Goal: Information Seeking & Learning: Learn about a topic

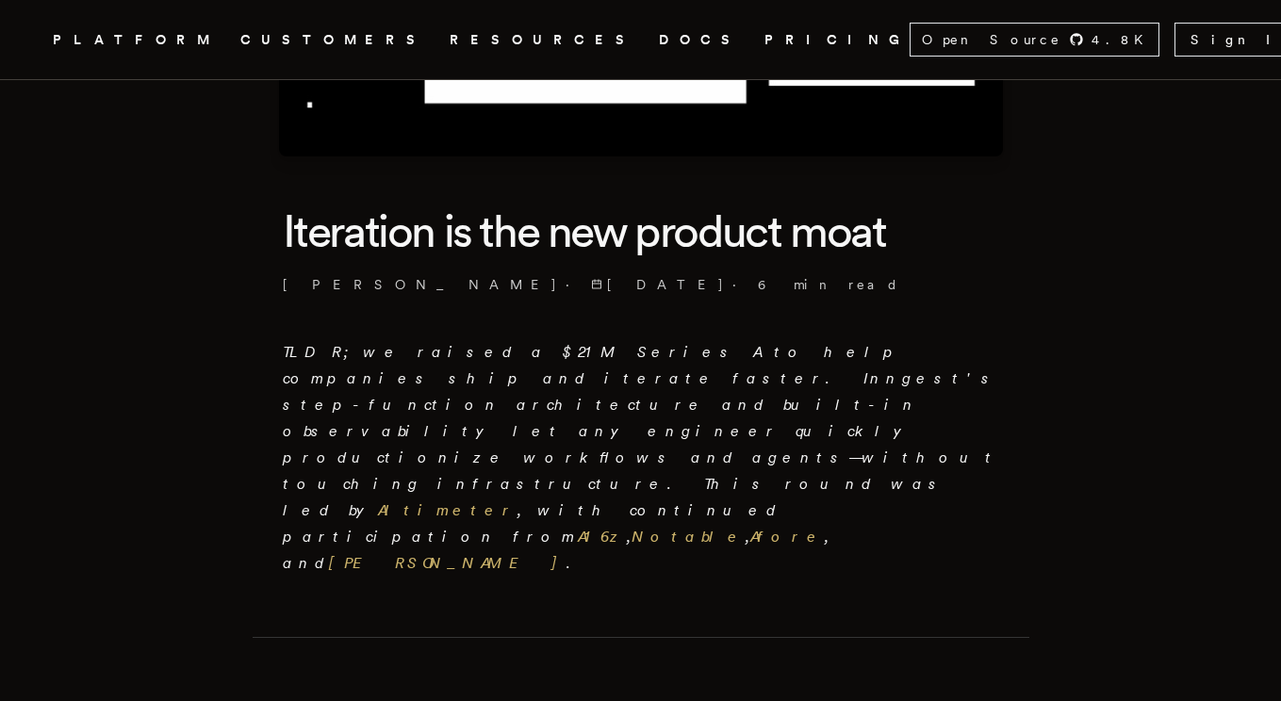
scroll to position [390, 0]
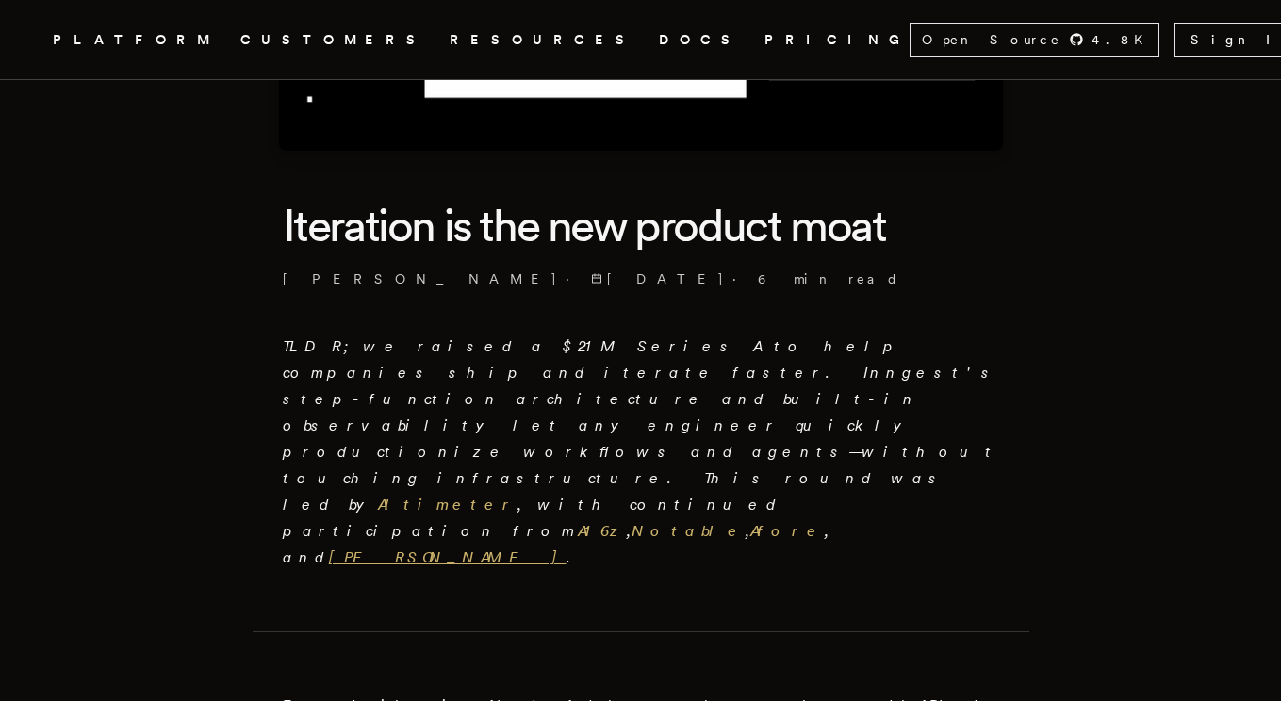
click at [465, 549] on link "[PERSON_NAME]" at bounding box center [448, 558] width 238 height 18
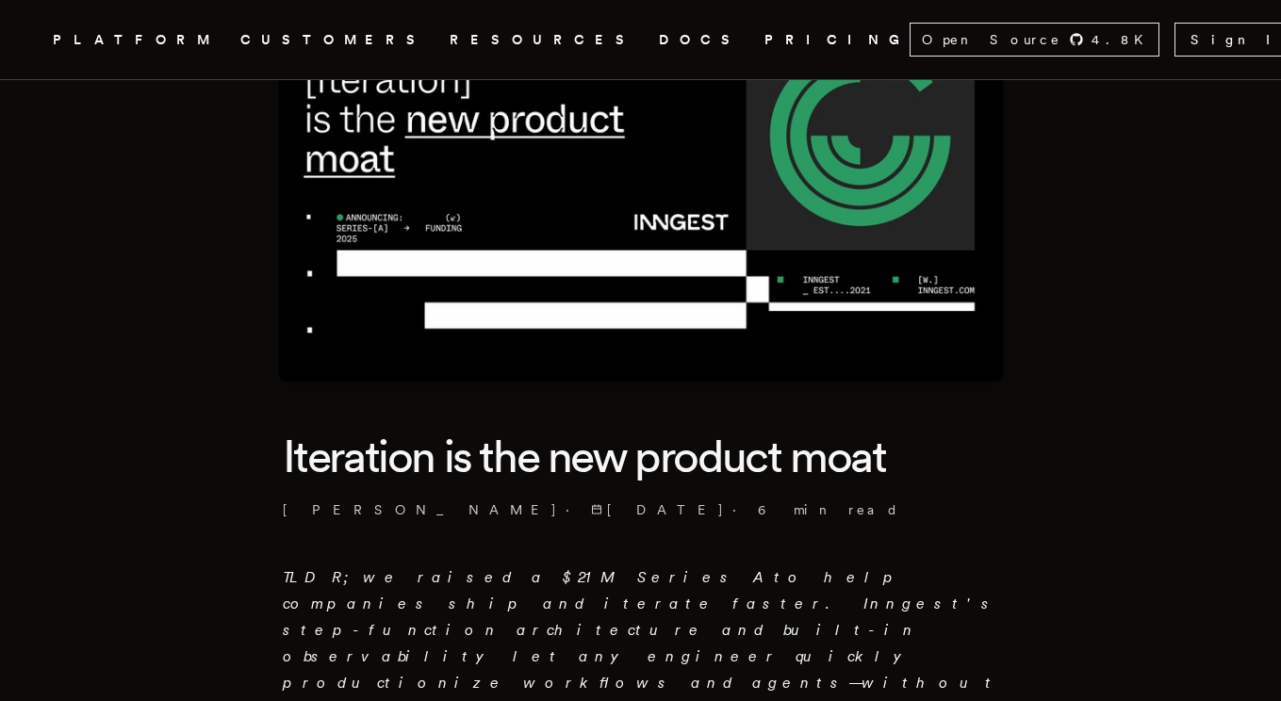
scroll to position [318, 0]
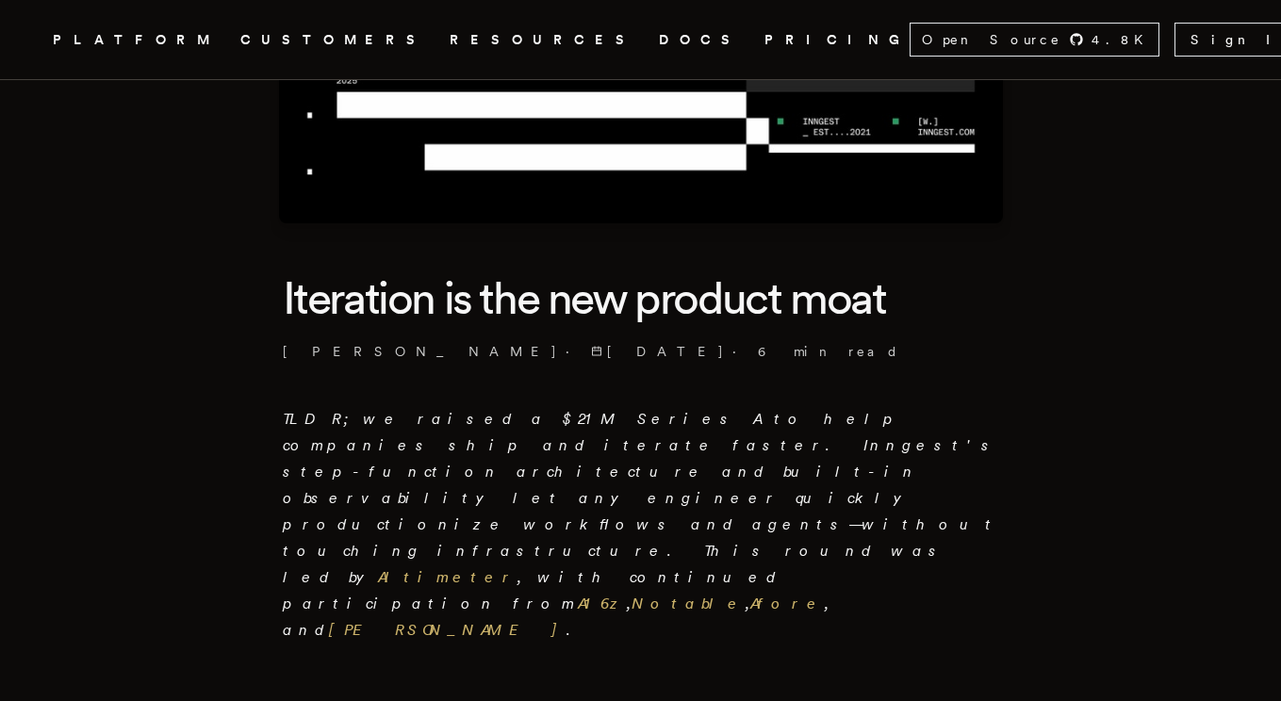
click at [320, 508] on p "TLDR; we raised a $21M Series A to help companies ship and iterate faster. Inng…" at bounding box center [641, 525] width 717 height 238
click at [632, 595] on link "Notable" at bounding box center [689, 604] width 114 height 18
click at [750, 595] on link "Afore" at bounding box center [787, 604] width 74 height 18
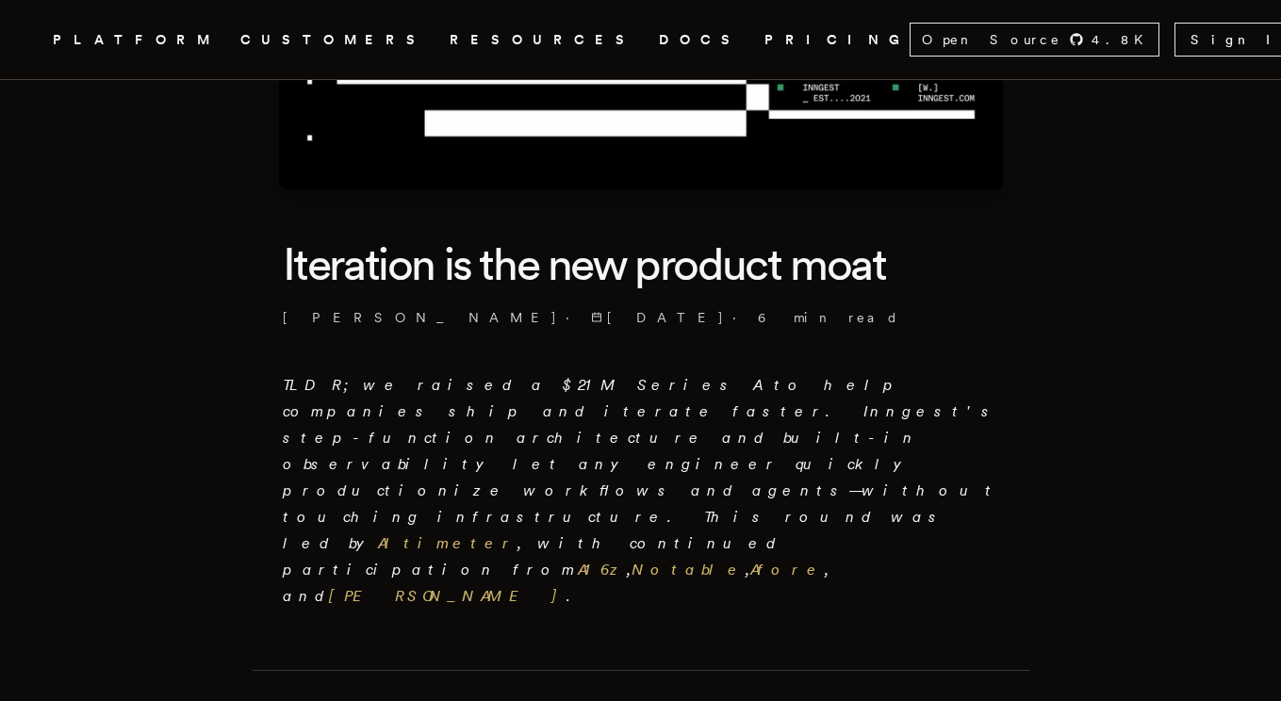
scroll to position [353, 0]
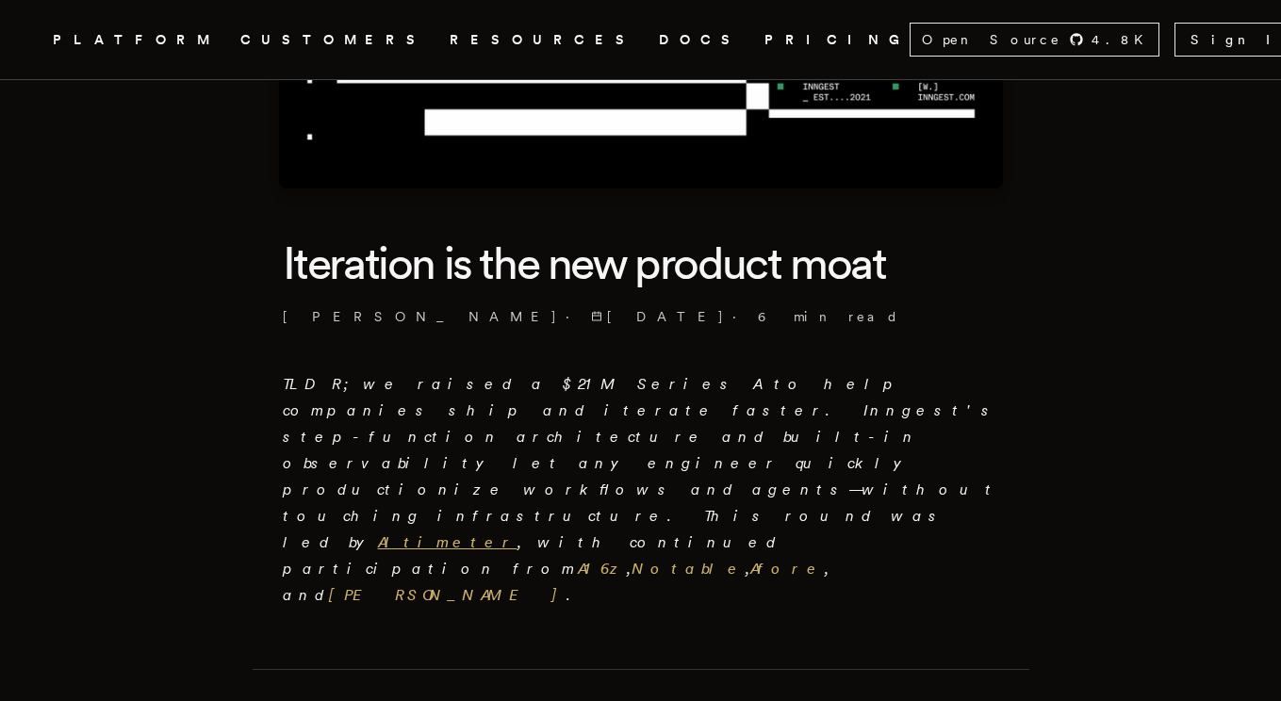
click at [518, 534] on link "Altimeter" at bounding box center [448, 543] width 140 height 18
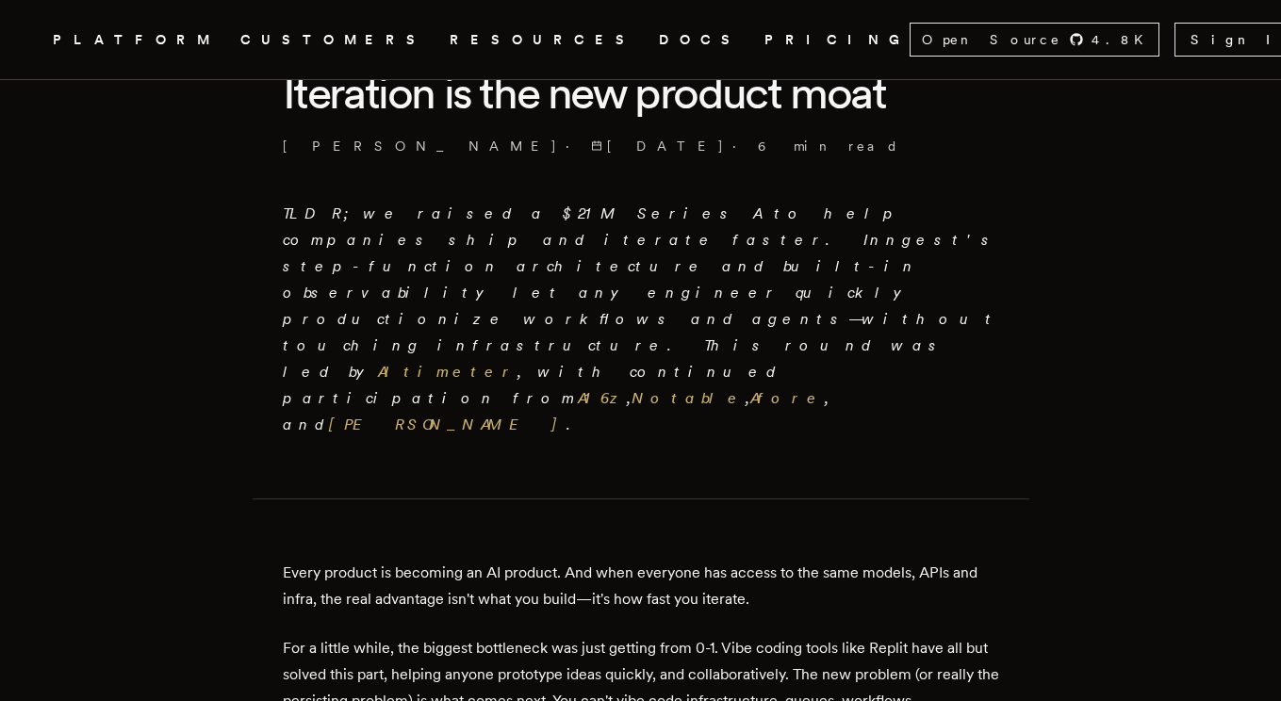
scroll to position [528, 0]
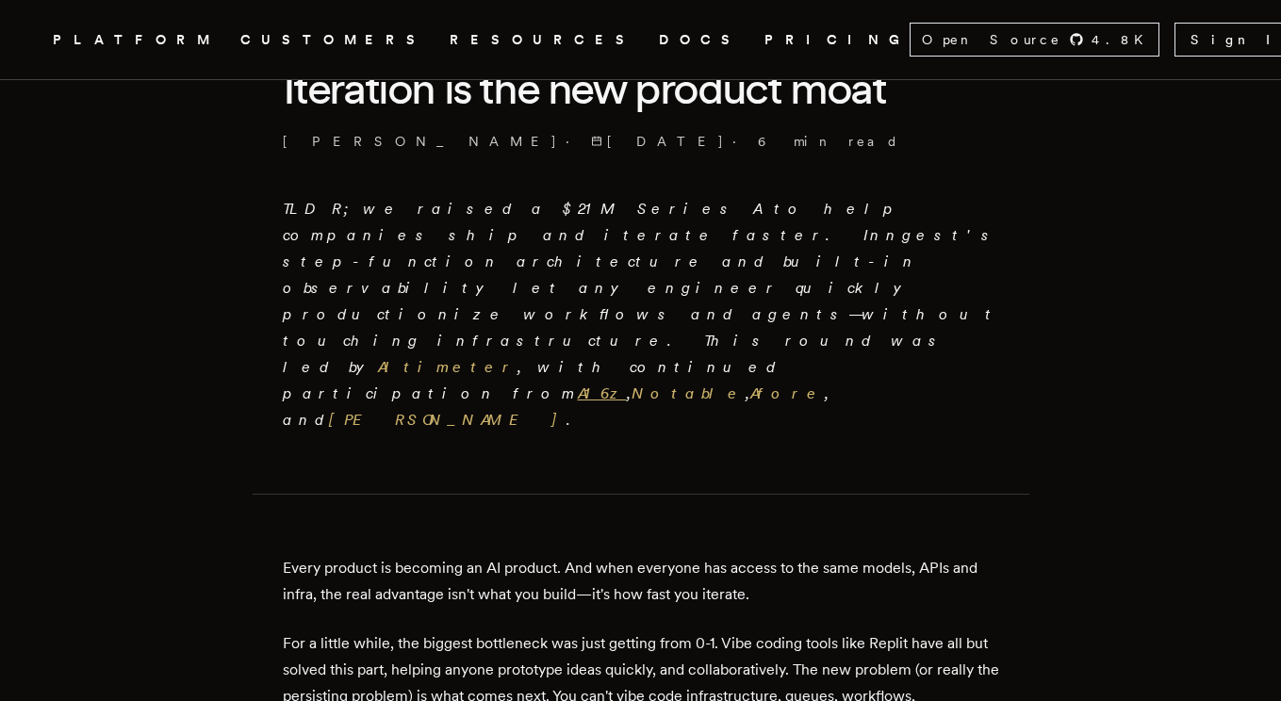
click at [627, 385] on link "A16z" at bounding box center [602, 394] width 49 height 18
